Goal: Information Seeking & Learning: Compare options

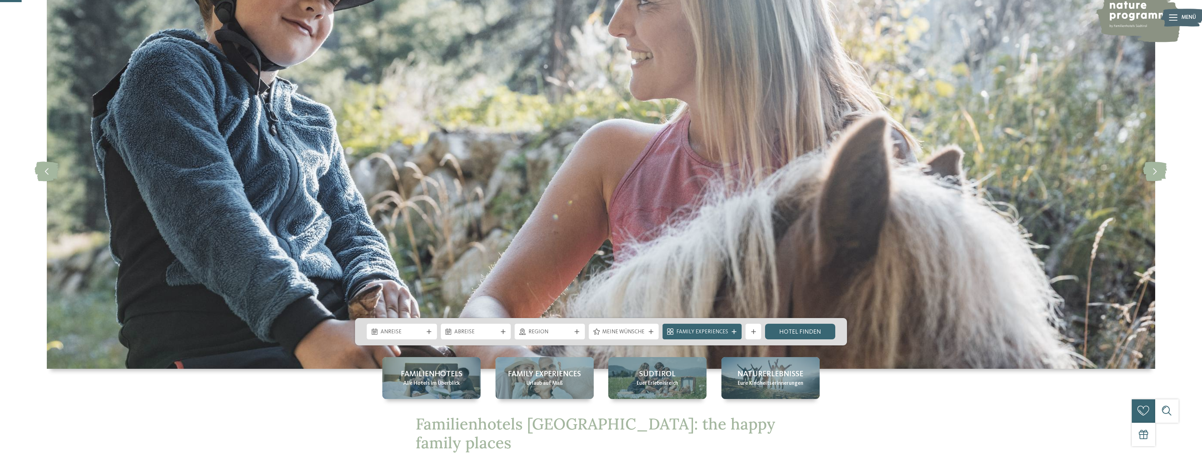
scroll to position [174, 0]
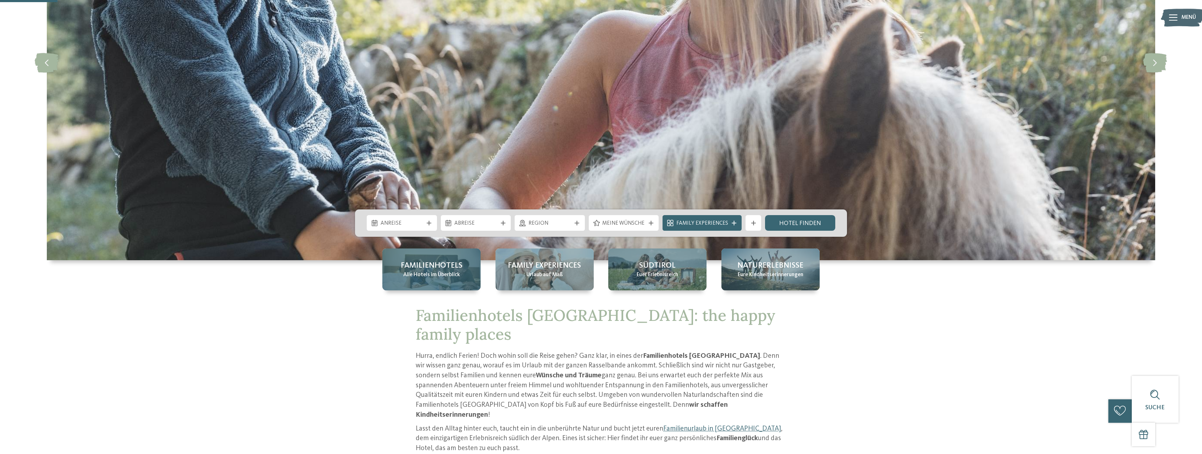
click at [439, 276] on span "Alle Hotels im Überblick" at bounding box center [431, 275] width 57 height 8
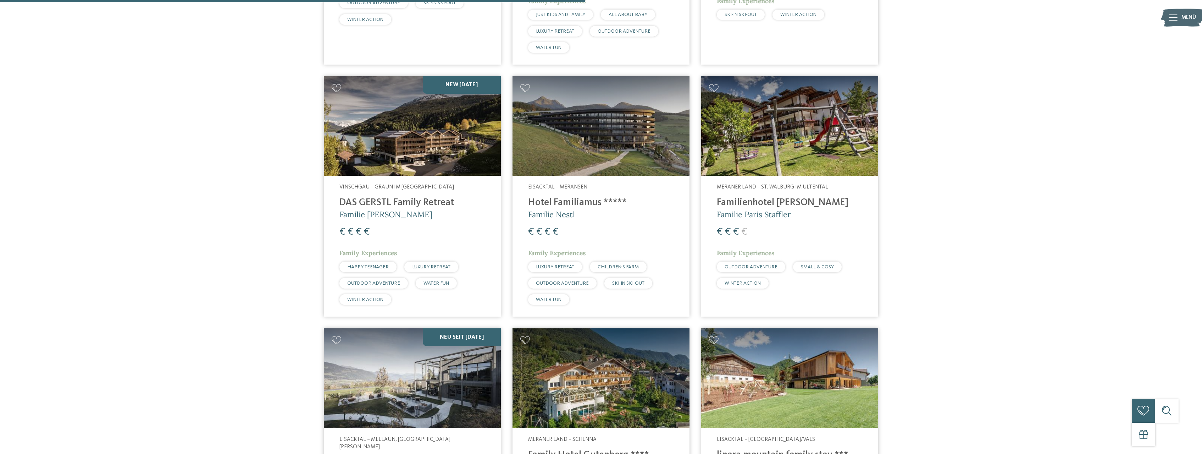
scroll to position [1338, 0]
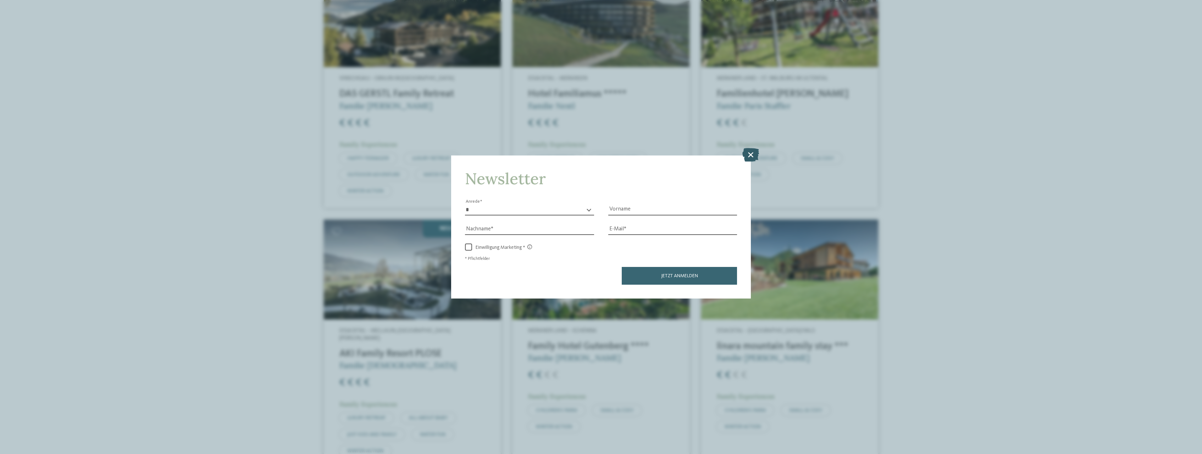
click at [751, 151] on icon at bounding box center [750, 154] width 17 height 13
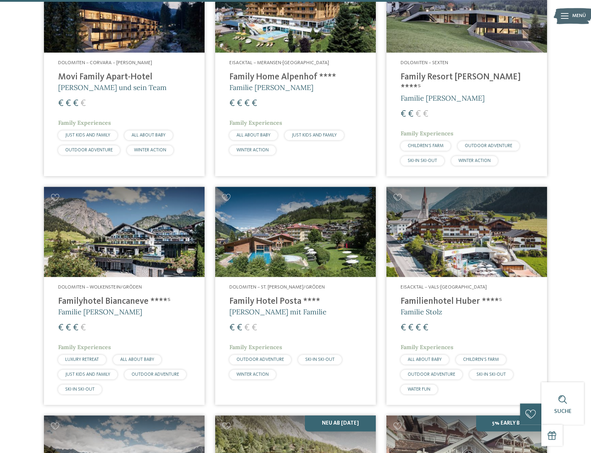
scroll to position [1628, 0]
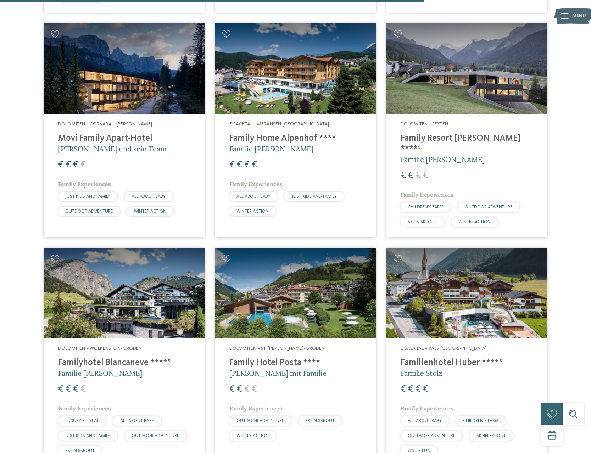
click at [416, 155] on span "Familie [PERSON_NAME]" at bounding box center [443, 159] width 84 height 9
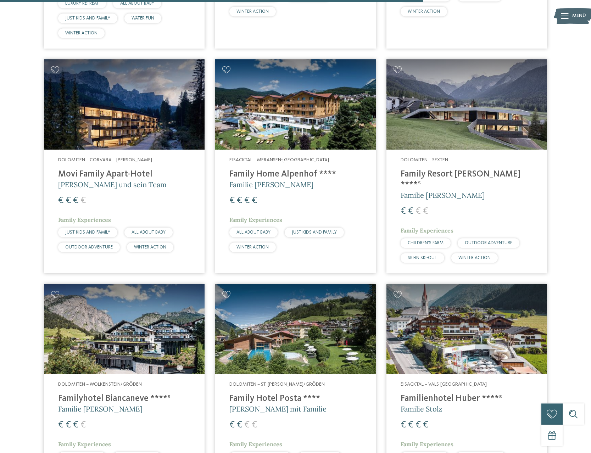
scroll to position [1591, 0]
click at [110, 98] on img at bounding box center [124, 105] width 161 height 90
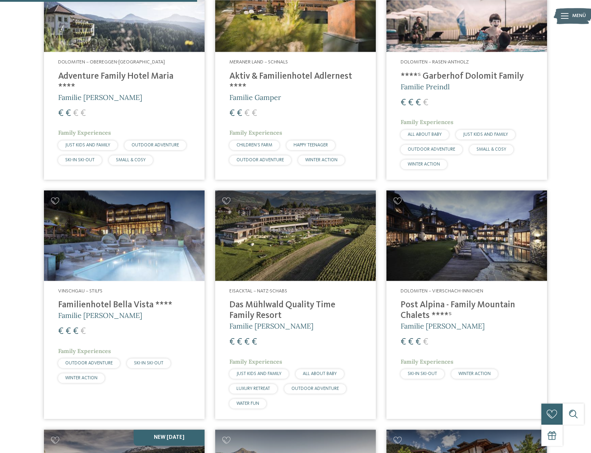
scroll to position [723, 0]
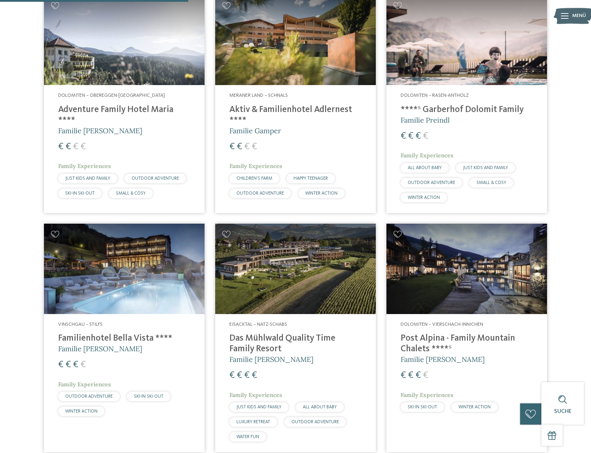
click at [476, 29] on img at bounding box center [467, 40] width 161 height 90
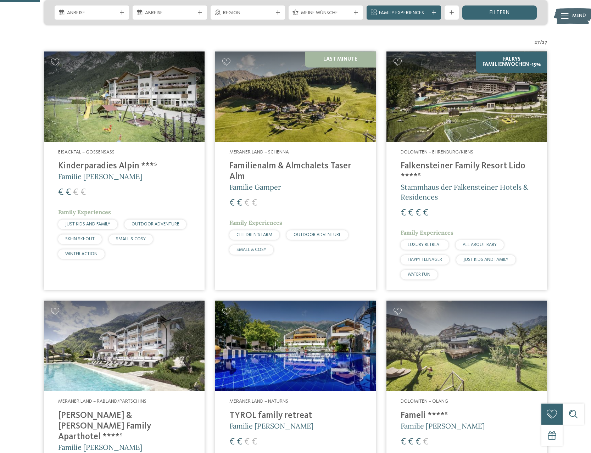
scroll to position [145, 0]
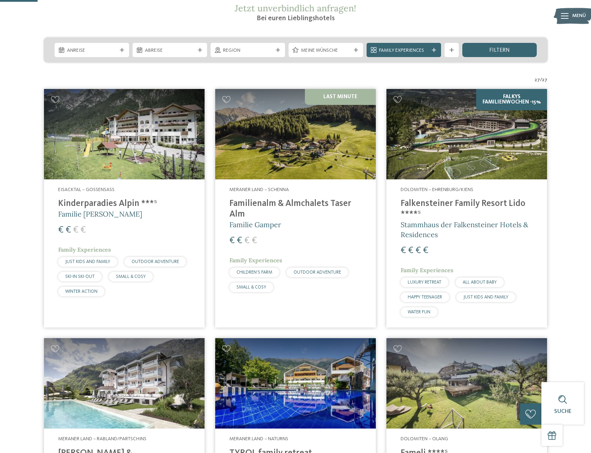
click at [459, 143] on img at bounding box center [467, 134] width 161 height 90
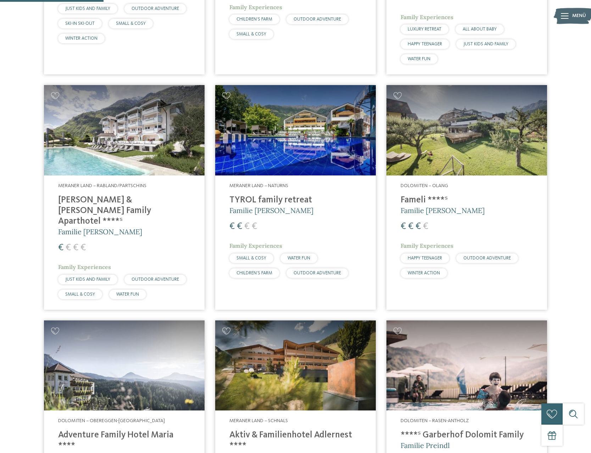
scroll to position [615, 0]
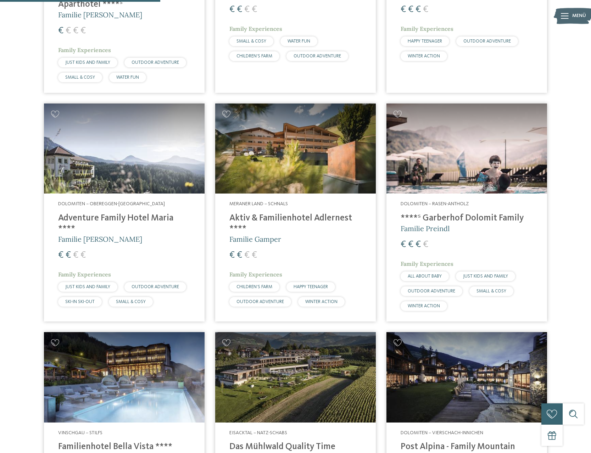
click at [468, 158] on img at bounding box center [467, 149] width 161 height 90
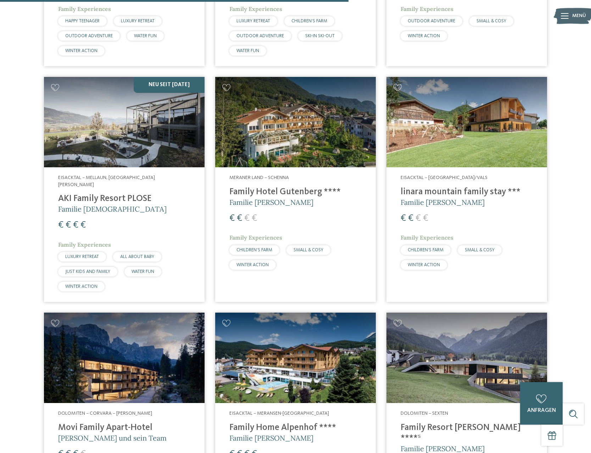
scroll to position [1447, 0]
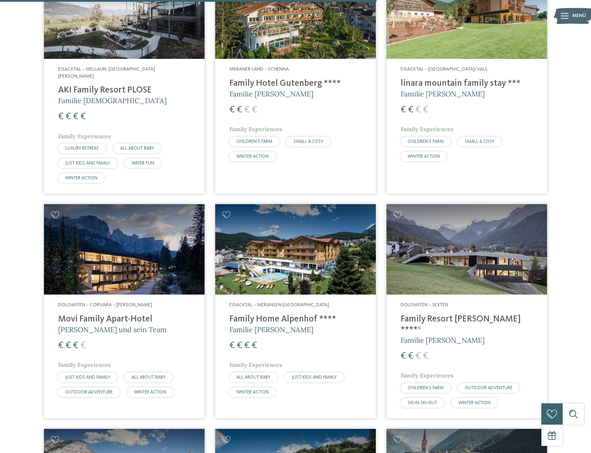
click at [462, 245] on img at bounding box center [467, 249] width 161 height 90
click at [133, 229] on img at bounding box center [124, 249] width 161 height 90
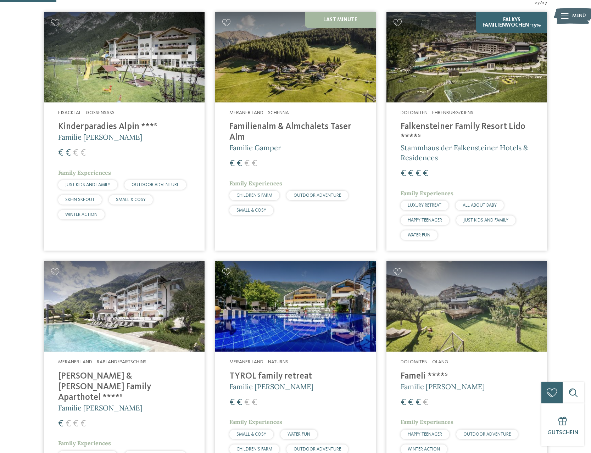
scroll to position [217, 0]
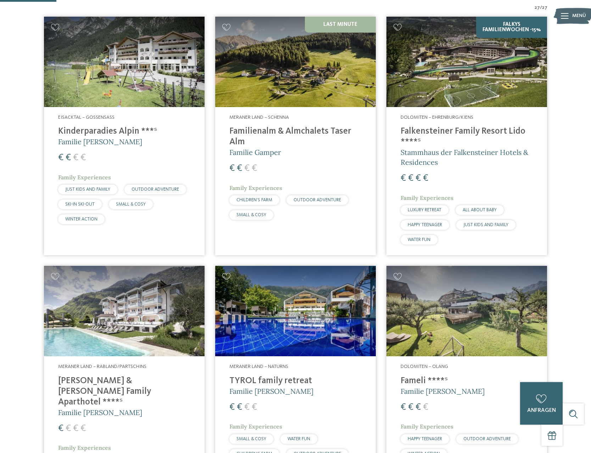
click at [463, 93] on img at bounding box center [467, 62] width 161 height 90
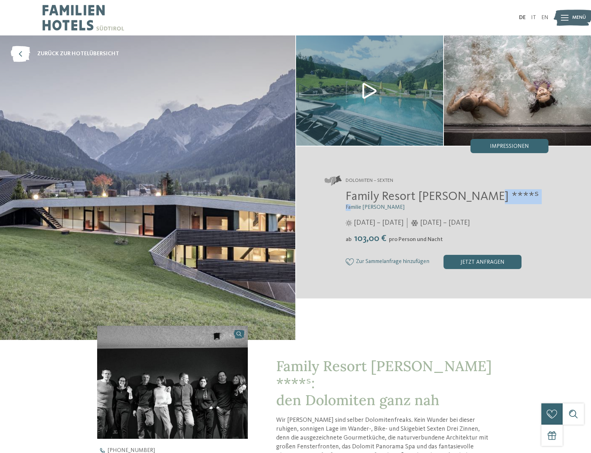
drag, startPoint x: 496, startPoint y: 199, endPoint x: 350, endPoint y: 200, distance: 146.1
click at [350, 201] on h2 "Family Resort [PERSON_NAME] ****ˢ" at bounding box center [447, 196] width 203 height 15
click at [340, 194] on div "Family Resort Rainer ****ˢ Familie Rainer 25.05. – 12.10.2025 ab" at bounding box center [436, 229] width 224 height 80
drag, startPoint x: 341, startPoint y: 197, endPoint x: 450, endPoint y: 197, distance: 108.5
click at [450, 197] on div "Family Resort Rainer ****ˢ Familie Rainer 25.05. – 12.10.2025 ab" at bounding box center [436, 229] width 224 height 80
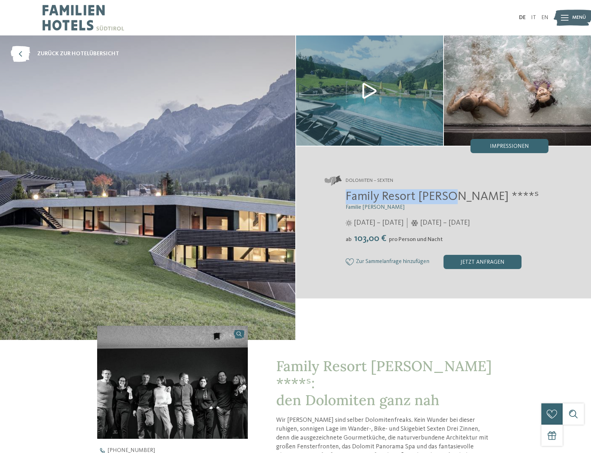
copy span "Family Resort Rainer"
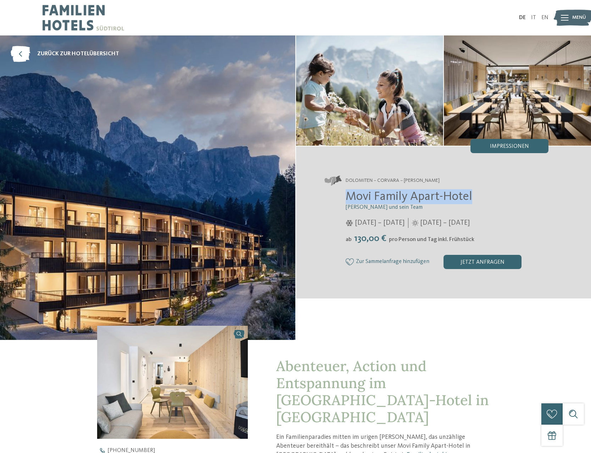
click at [348, 200] on h2 "Movi Family Apart-Hotel" at bounding box center [447, 196] width 203 height 15
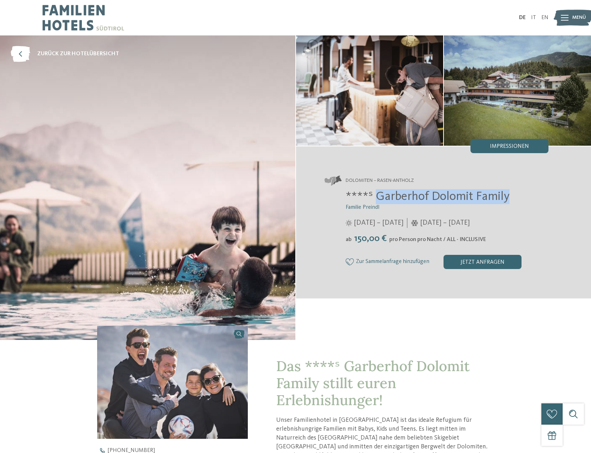
drag, startPoint x: 377, startPoint y: 198, endPoint x: 540, endPoint y: 199, distance: 162.8
click at [540, 199] on h2 "****ˢ Garberhof Dolomit Family" at bounding box center [447, 196] width 203 height 15
copy span "Garberhof Dolomit Family"
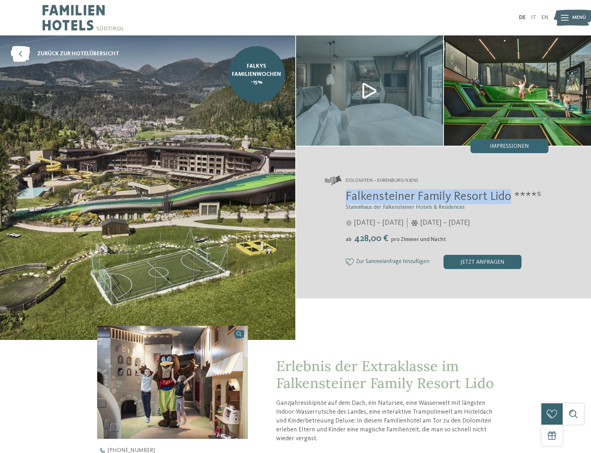
drag, startPoint x: 345, startPoint y: 197, endPoint x: 512, endPoint y: 194, distance: 167.0
click at [512, 194] on div "Falkensteiner Family Resort Lido ****ˢ Stammhaus der Falkensteiner Hotels & Res…" at bounding box center [436, 229] width 224 height 80
copy span "Falkensteiner Family Resort Lido"
